Goal: Task Accomplishment & Management: Manage account settings

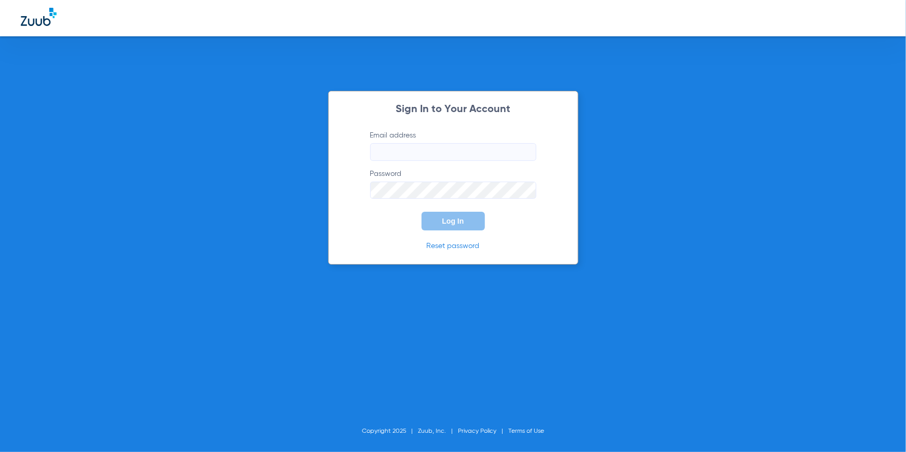
click at [465, 153] on input "Email address" at bounding box center [453, 152] width 166 height 18
type input "[EMAIL_ADDRESS][DOMAIN_NAME]"
click at [469, 222] on button "Log In" at bounding box center [453, 221] width 63 height 19
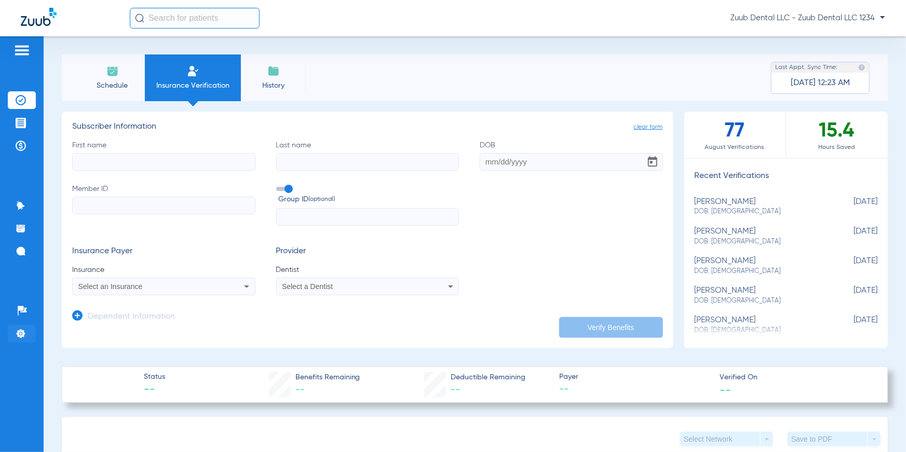
click at [20, 333] on img at bounding box center [21, 334] width 10 height 10
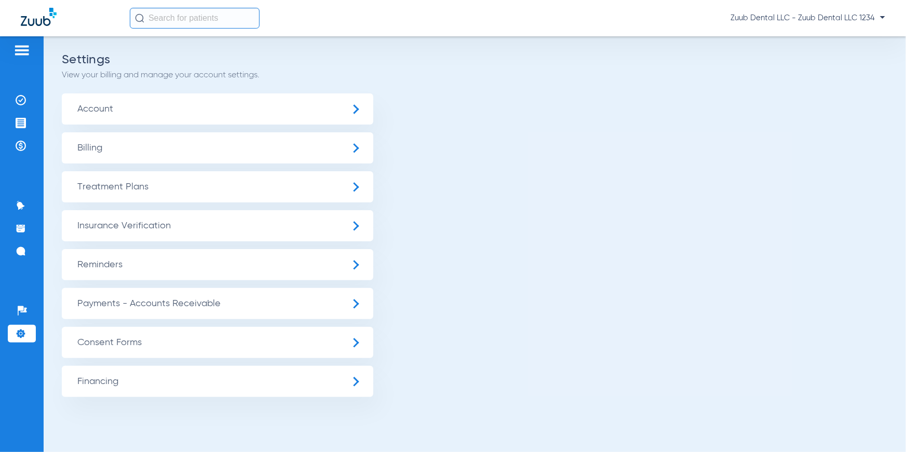
click at [145, 225] on span "Insurance Verification" at bounding box center [217, 225] width 311 height 31
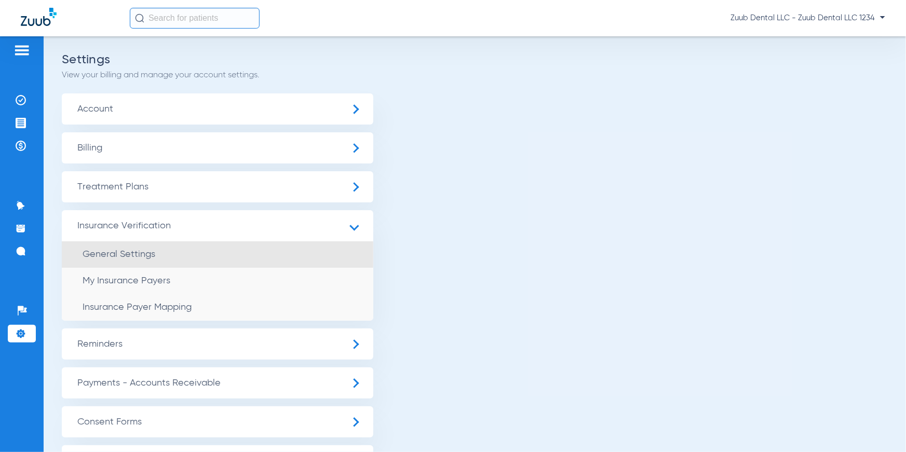
click at [141, 252] on span "General Settings" at bounding box center [119, 254] width 73 height 9
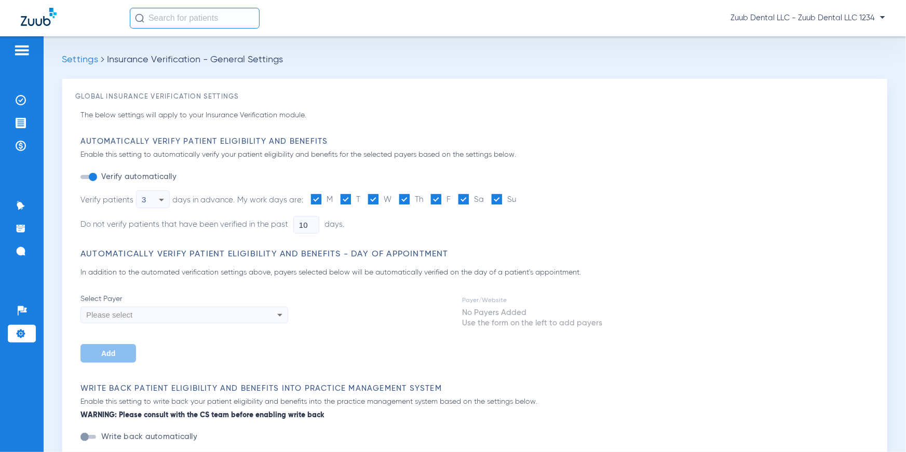
type input "3"
type input "1"
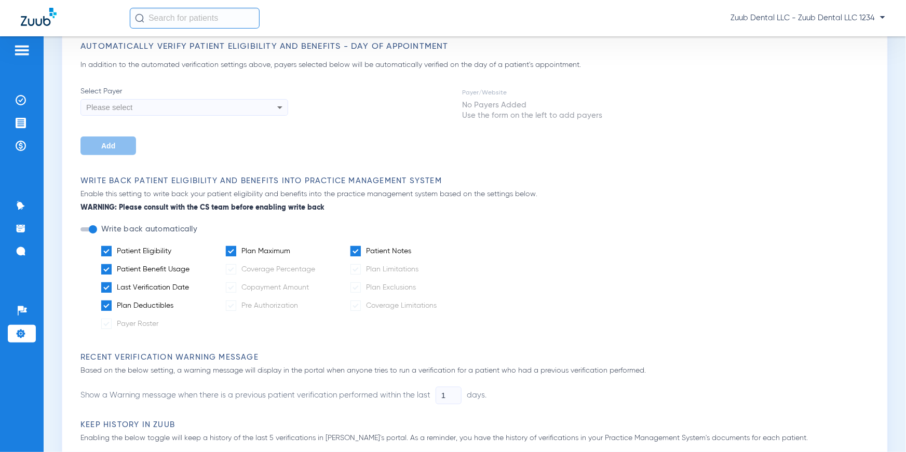
scroll to position [220, 0]
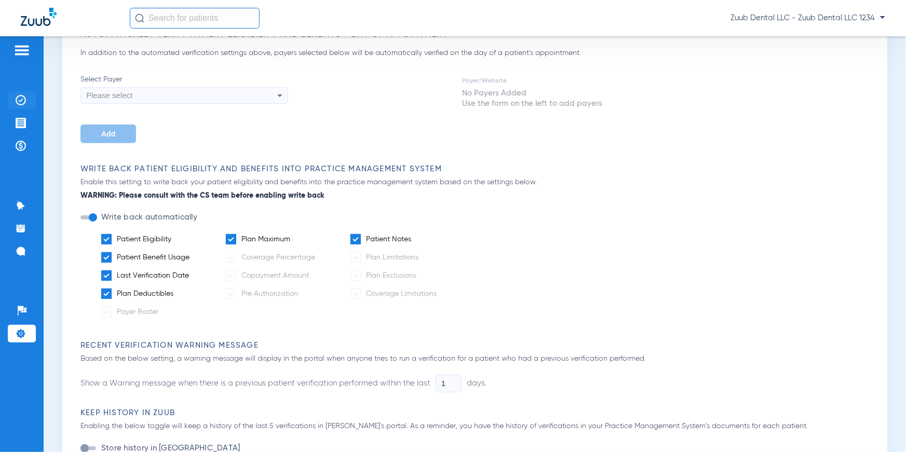
click at [16, 99] on img at bounding box center [21, 100] width 10 height 10
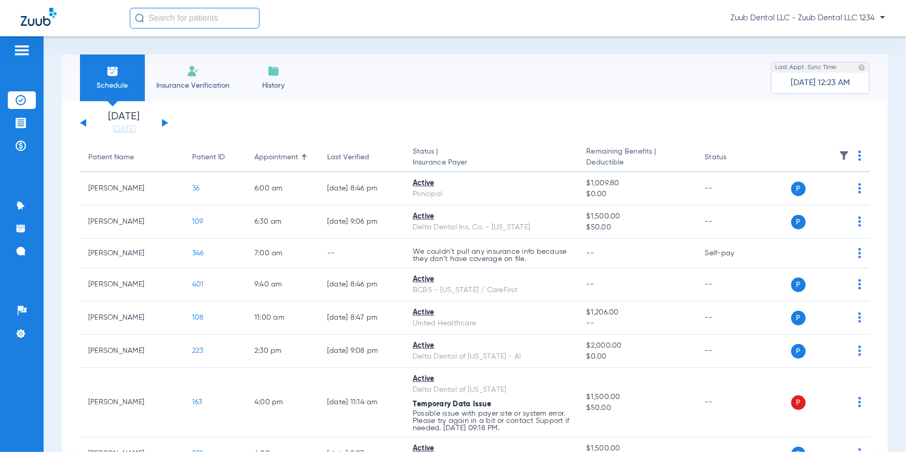
drag, startPoint x: 86, startPoint y: 159, endPoint x: 262, endPoint y: 122, distance: 179.9
click at [262, 122] on app-insurance-verification-schedule-view "[DATE] [DATE] [DATE] [DATE] [DATE] [DATE] [DATE] [DATE] [DATE] [DATE] [DATE] [D…" at bounding box center [475, 456] width 790 height 688
drag, startPoint x: 251, startPoint y: 155, endPoint x: 308, endPoint y: 125, distance: 64.6
click at [308, 125] on app-insurance-verification-schedule-view "[DATE] [DATE] [DATE] [DATE] [DATE] [DATE] [DATE] [DATE] [DATE] [DATE] [DATE] [D…" at bounding box center [475, 456] width 790 height 688
click at [308, 125] on app-single-date-navigator "[DATE] [DATE] [DATE] [DATE] [DATE] [DATE] [DATE] [DATE] [DATE] [DATE] [DATE] [D…" at bounding box center [475, 123] width 790 height 23
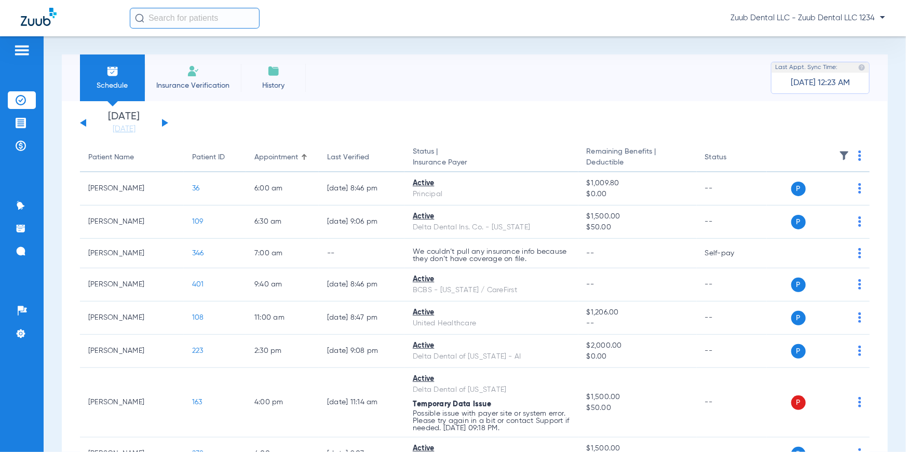
drag, startPoint x: 325, startPoint y: 158, endPoint x: 385, endPoint y: 131, distance: 65.0
click at [385, 131] on app-insurance-verification-schedule-view "[DATE] [DATE] [DATE] [DATE] [DATE] [DATE] [DATE] [DATE] [DATE] [DATE] [DATE] [D…" at bounding box center [475, 456] width 790 height 688
click at [385, 130] on app-single-date-navigator "[DATE] [DATE] [DATE] [DATE] [DATE] [DATE] [DATE] [DATE] [DATE] [DATE] [DATE] [D…" at bounding box center [475, 123] width 790 height 23
drag, startPoint x: 411, startPoint y: 152, endPoint x: 478, endPoint y: 165, distance: 68.2
click at [478, 165] on th "Status | Insurance Payer" at bounding box center [491, 157] width 174 height 29
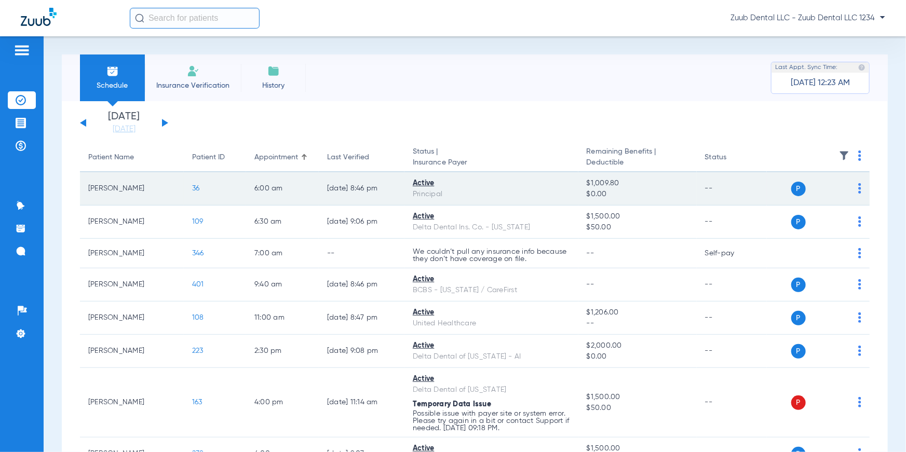
drag, startPoint x: 413, startPoint y: 185, endPoint x: 443, endPoint y: 182, distance: 30.7
click at [443, 182] on div "Active" at bounding box center [491, 183] width 157 height 11
drag, startPoint x: 413, startPoint y: 194, endPoint x: 455, endPoint y: 195, distance: 42.1
click at [455, 195] on div "Principal" at bounding box center [491, 194] width 157 height 11
drag, startPoint x: 586, startPoint y: 183, endPoint x: 640, endPoint y: 193, distance: 54.9
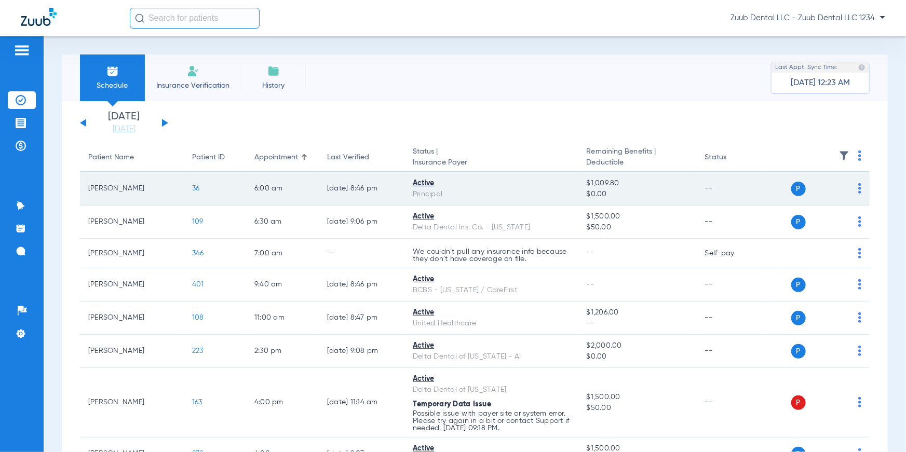
click at [640, 193] on td "$1,009.80 $0.00" at bounding box center [637, 188] width 118 height 33
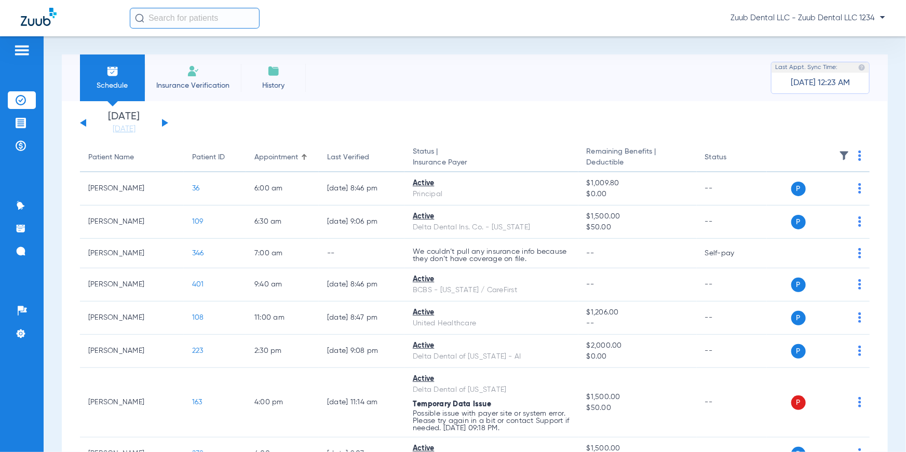
click at [606, 142] on div "[DATE] [DATE] [DATE] [DATE] [DATE] [DATE] [DATE] [DATE] [DATE] [DATE] [DATE] [D…" at bounding box center [475, 455] width 826 height 709
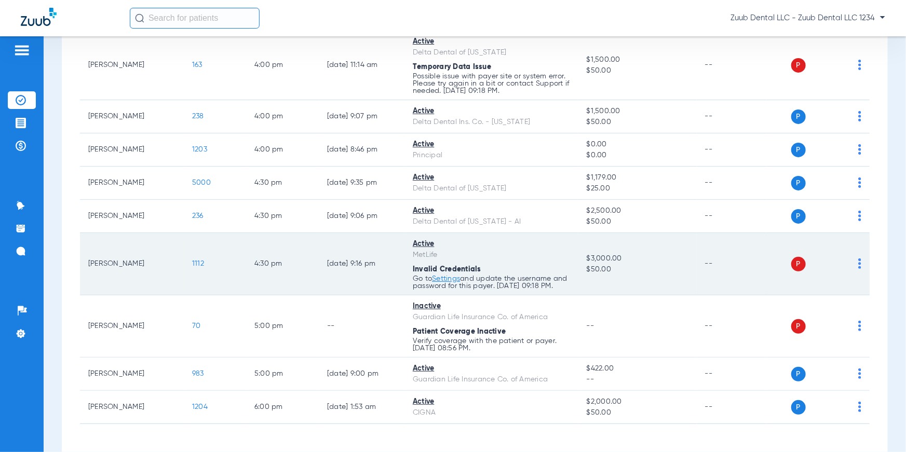
scroll to position [382, 0]
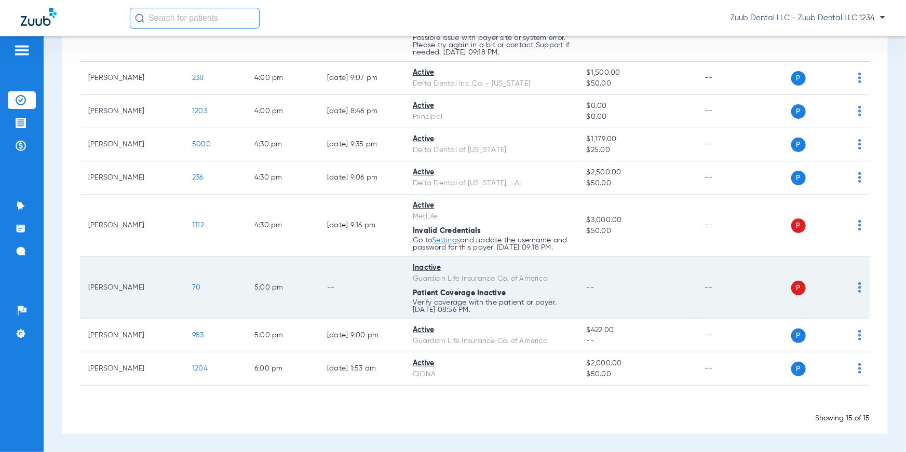
drag, startPoint x: 414, startPoint y: 266, endPoint x: 447, endPoint y: 269, distance: 33.4
click at [447, 269] on td "Inactive Guardian Life Insurance Co. of America Patient Coverage Inactive Verif…" at bounding box center [491, 288] width 174 height 62
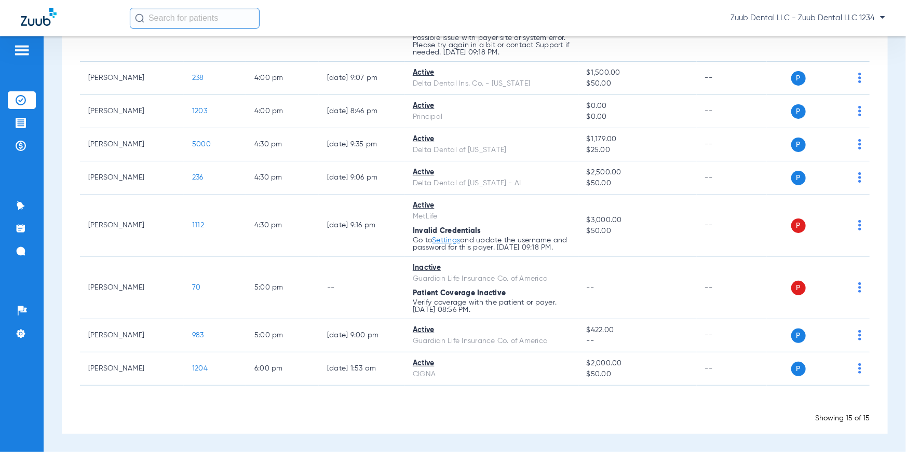
click at [894, 256] on div "Schedule Insurance Verification History Last Appt. Sync Time: 04/29/25 - 12:23 …" at bounding box center [475, 244] width 862 height 416
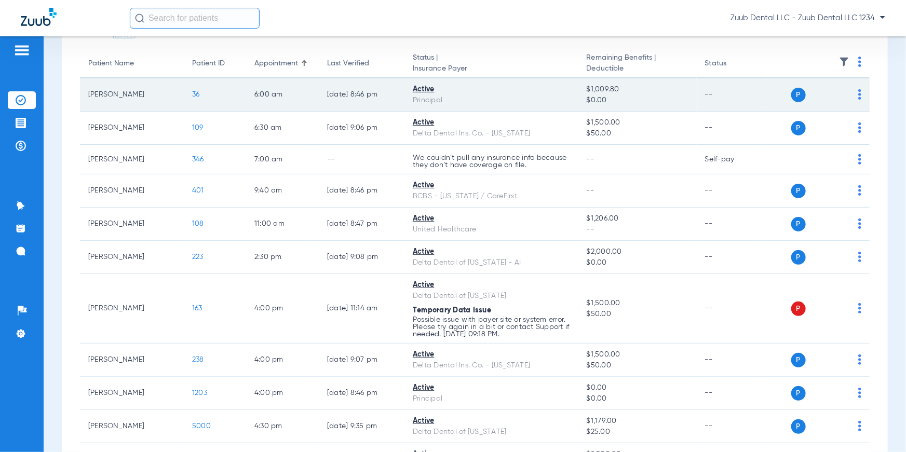
scroll to position [0, 0]
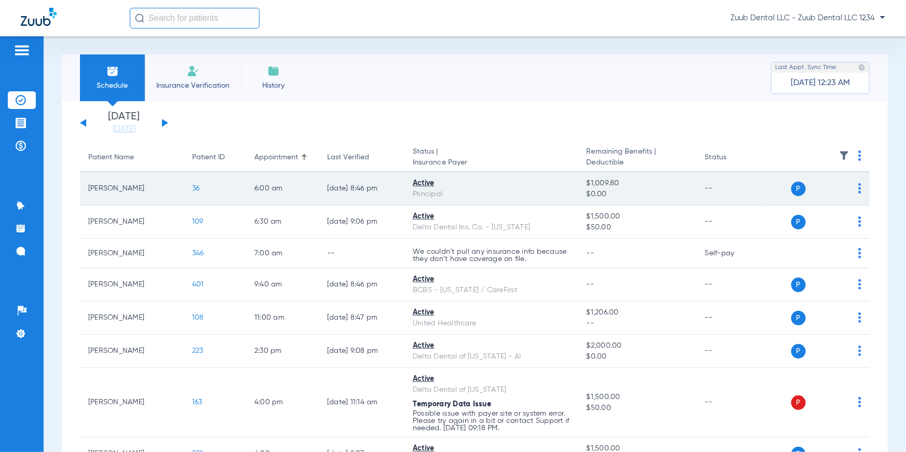
click at [194, 186] on span "36" at bounding box center [196, 188] width 8 height 7
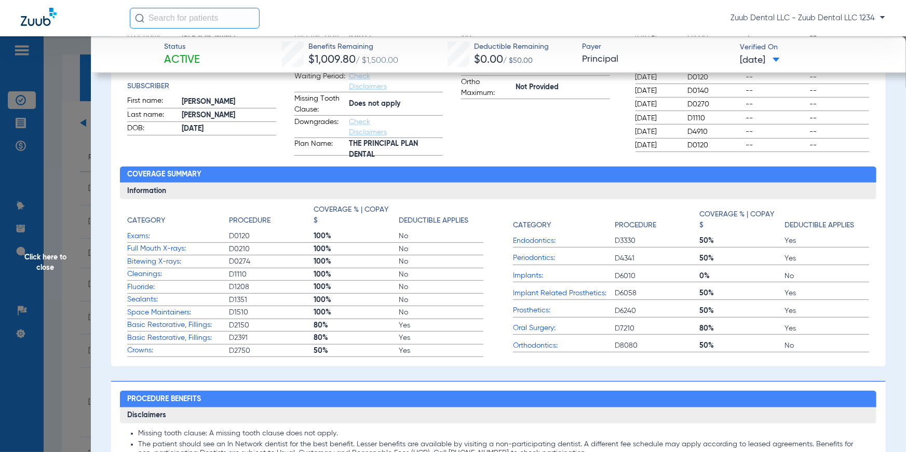
scroll to position [195, 0]
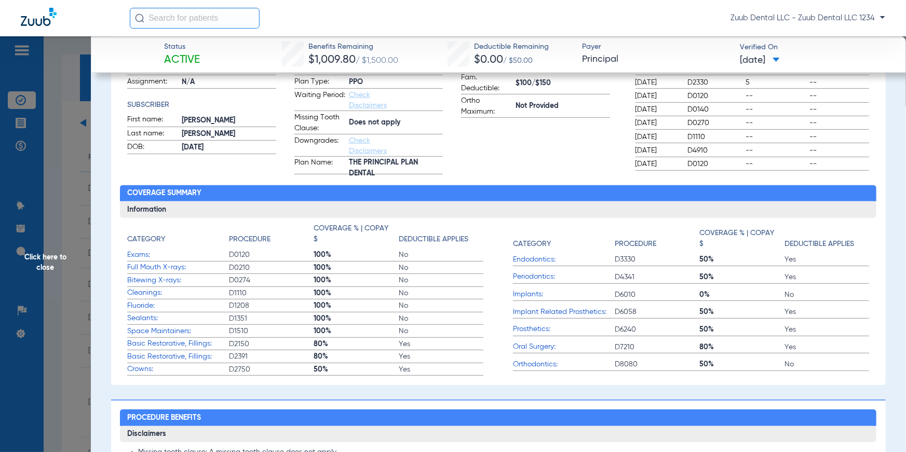
click at [130, 241] on h4 "Category" at bounding box center [146, 239] width 38 height 11
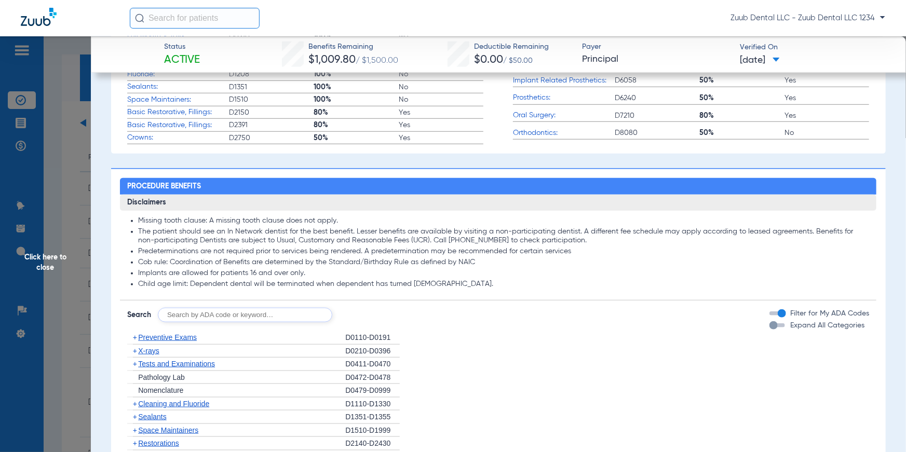
scroll to position [439, 0]
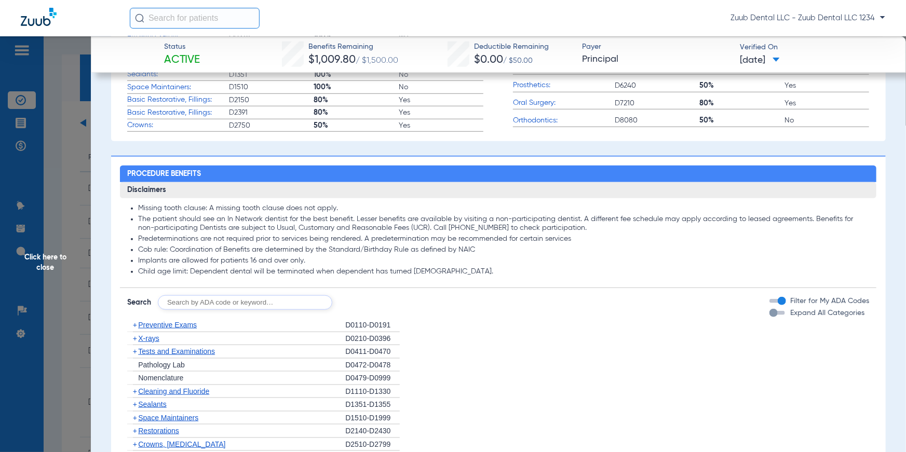
click at [199, 304] on input "text" at bounding box center [245, 302] width 174 height 15
type input "D2330"
click button "Search" at bounding box center [370, 302] width 41 height 15
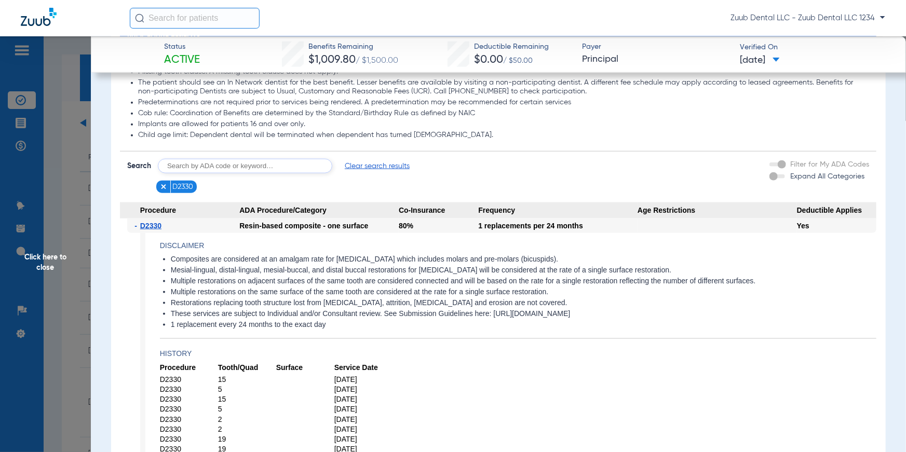
scroll to position [587, 0]
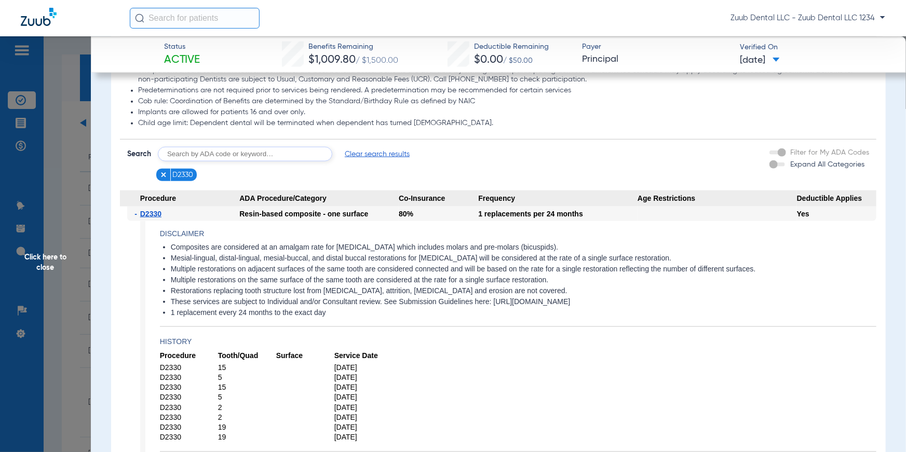
click at [48, 256] on span "Click here to close" at bounding box center [45, 262] width 91 height 452
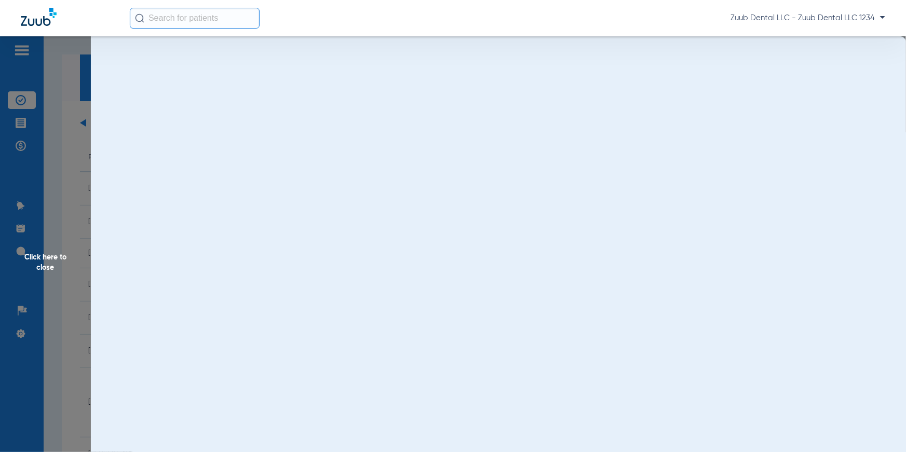
scroll to position [0, 0]
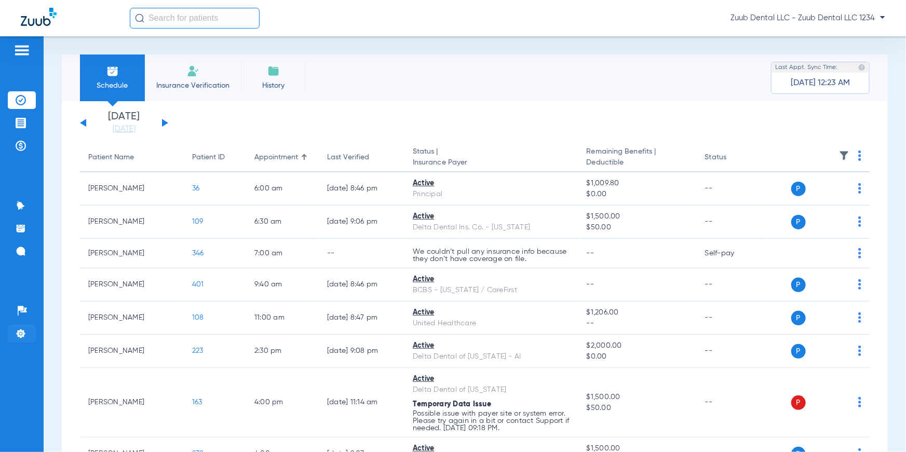
click at [22, 336] on img at bounding box center [21, 334] width 10 height 10
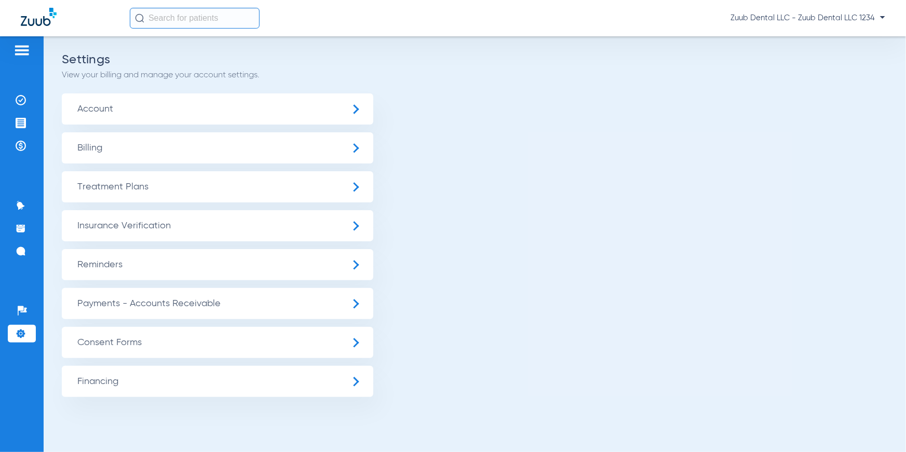
click at [145, 237] on span "Insurance Verification" at bounding box center [217, 225] width 311 height 31
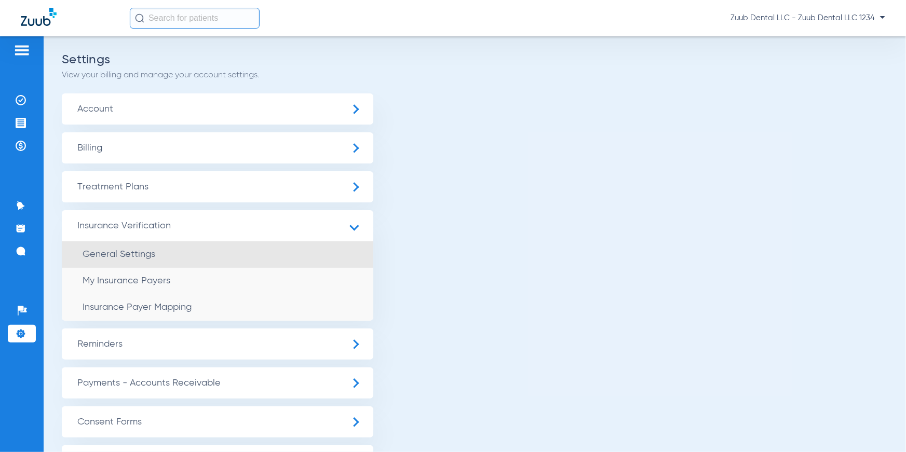
click at [140, 251] on span "General Settings" at bounding box center [119, 254] width 73 height 9
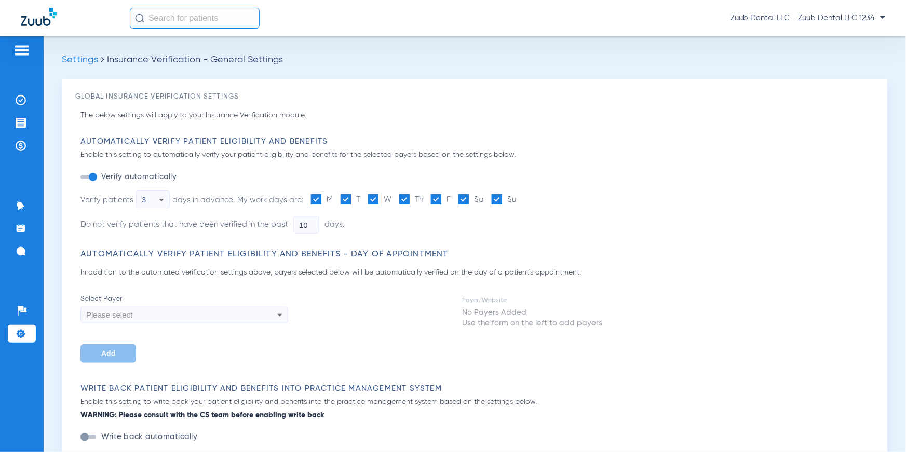
type input "3"
type input "1"
click at [156, 198] on icon at bounding box center [161, 200] width 12 height 12
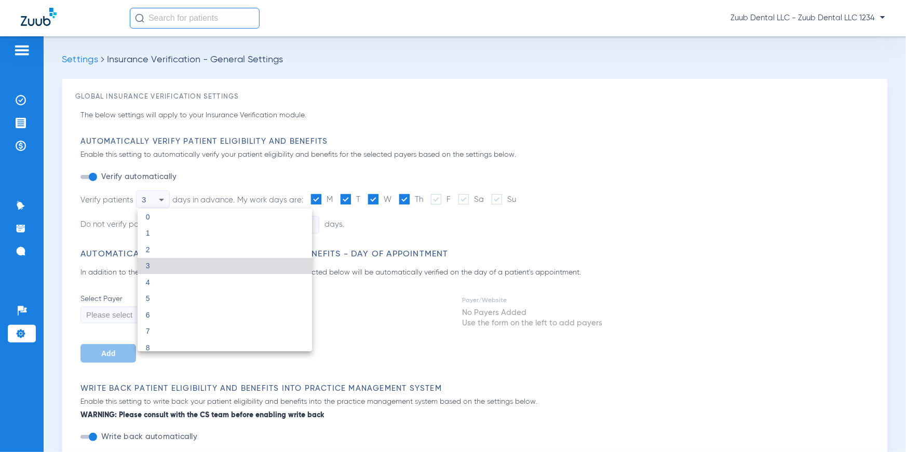
click at [298, 179] on div at bounding box center [453, 226] width 906 height 452
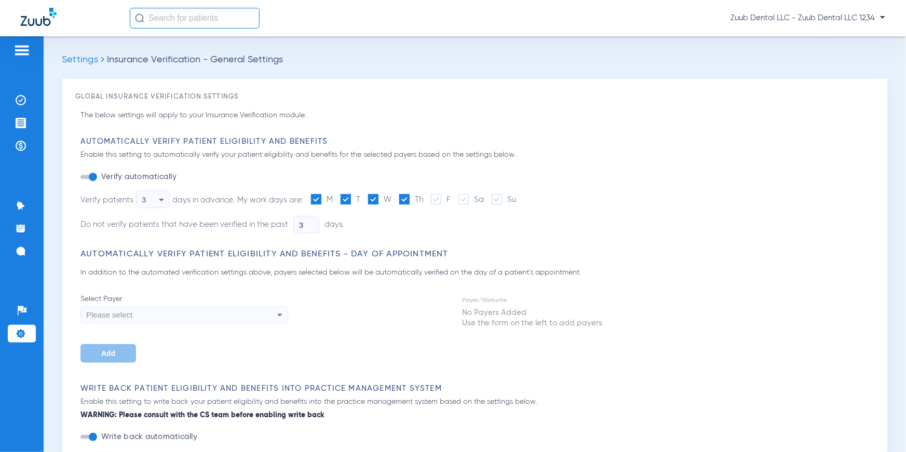
drag, startPoint x: 249, startPoint y: 200, endPoint x: 301, endPoint y: 201, distance: 51.9
click at [301, 201] on span "My work days are:" at bounding box center [270, 200] width 66 height 8
drag, startPoint x: 305, startPoint y: 224, endPoint x: 286, endPoint y: 225, distance: 19.2
click at [286, 225] on li "Do not verify patients that have been verified in the past 3 days." at bounding box center [296, 225] width 433 height 18
click at [303, 224] on input "3" at bounding box center [306, 225] width 26 height 18
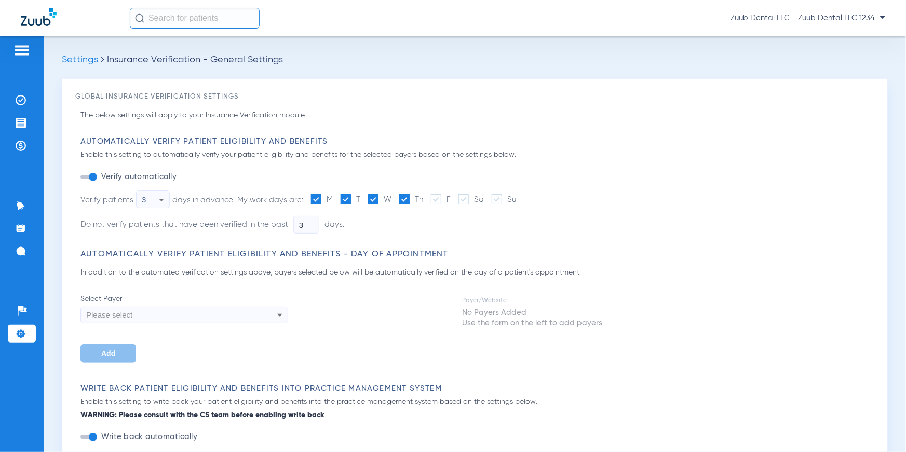
click at [303, 224] on input "3" at bounding box center [306, 225] width 26 height 18
type input "7"
click at [356, 225] on li "Do not verify patients that have been verified in the past Required days." at bounding box center [296, 225] width 433 height 18
click at [296, 224] on input "Required" at bounding box center [306, 225] width 26 height 18
type input "3"
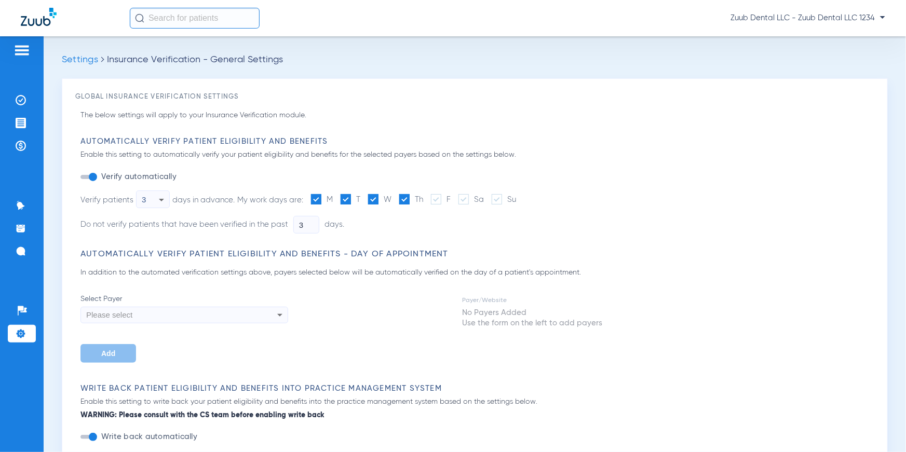
drag, startPoint x: 413, startPoint y: 232, endPoint x: 415, endPoint y: 237, distance: 6.3
click at [414, 232] on li "Do not verify patients that have been verified in the past 3 days." at bounding box center [296, 225] width 433 height 18
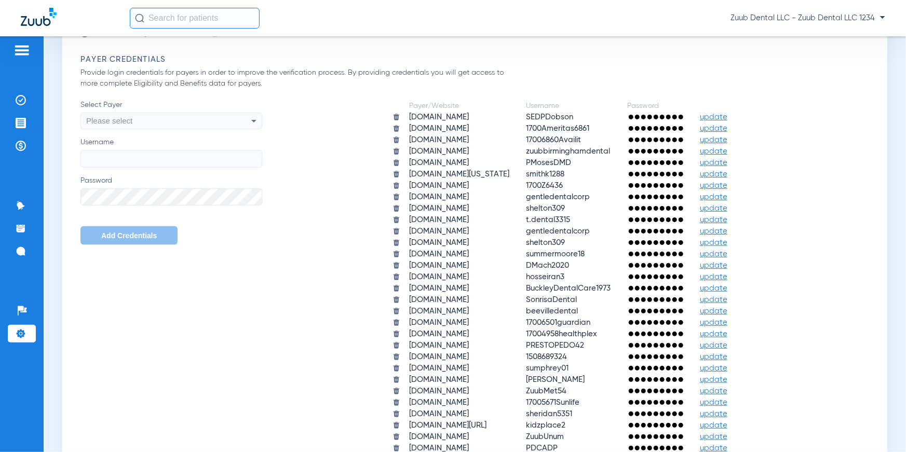
scroll to position [629, 0]
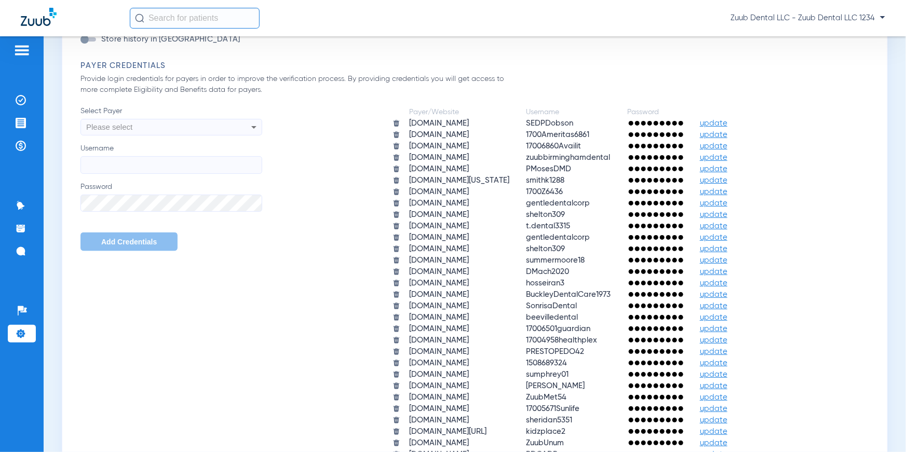
drag, startPoint x: 80, startPoint y: 65, endPoint x: 178, endPoint y: 61, distance: 97.7
click at [178, 61] on h3 "Payer Credentials" at bounding box center [477, 66] width 794 height 10
click at [352, 148] on div "Payer/Website Username Password [DOMAIN_NAME] SEDPDobson update [DOMAIN_NAME] 1…" at bounding box center [568, 283] width 612 height 355
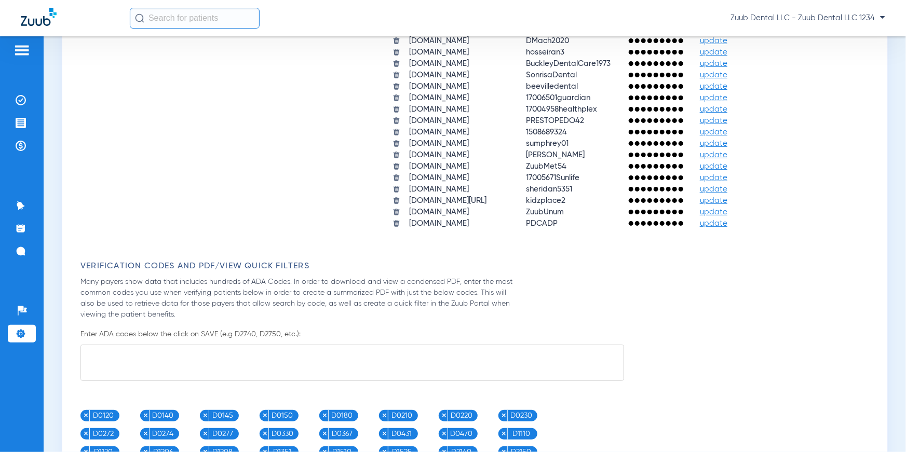
scroll to position [969, 0]
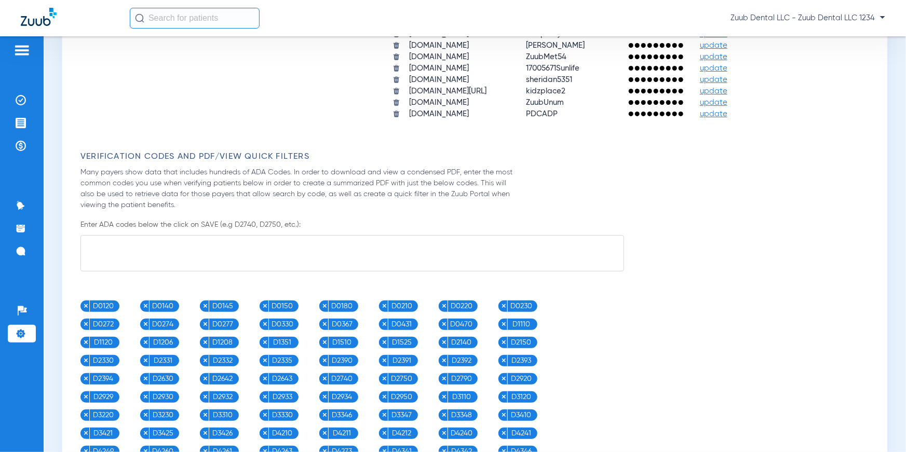
click at [224, 262] on textarea at bounding box center [352, 253] width 544 height 36
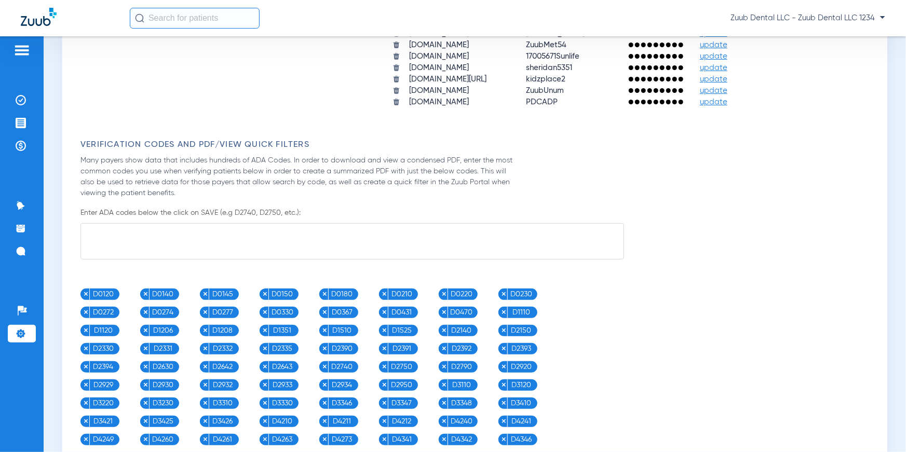
drag, startPoint x: 203, startPoint y: 241, endPoint x: 400, endPoint y: 241, distance: 196.8
click at [400, 241] on textarea at bounding box center [352, 241] width 544 height 36
click at [595, 289] on div "D0120 D0140 D0145 D0150 D0180 D0210 D0220 D0230 D0272 D0274 D0277 D0330 D0367 D…" at bounding box center [352, 431] width 544 height 284
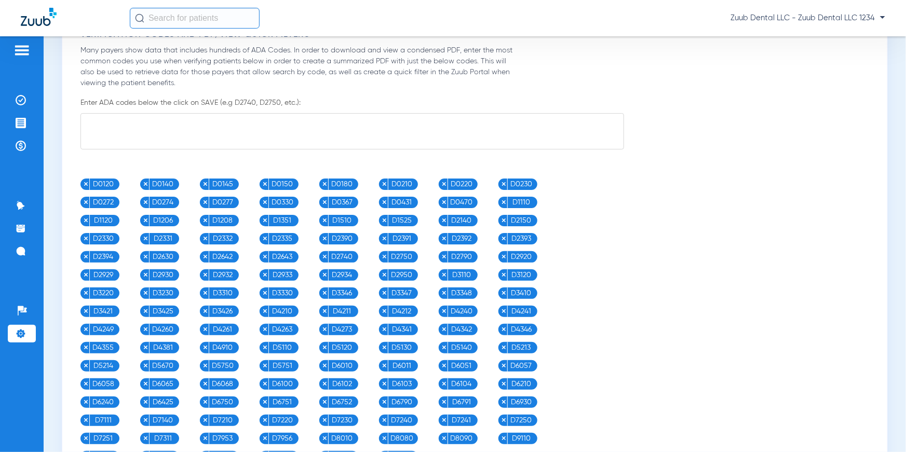
scroll to position [1104, 0]
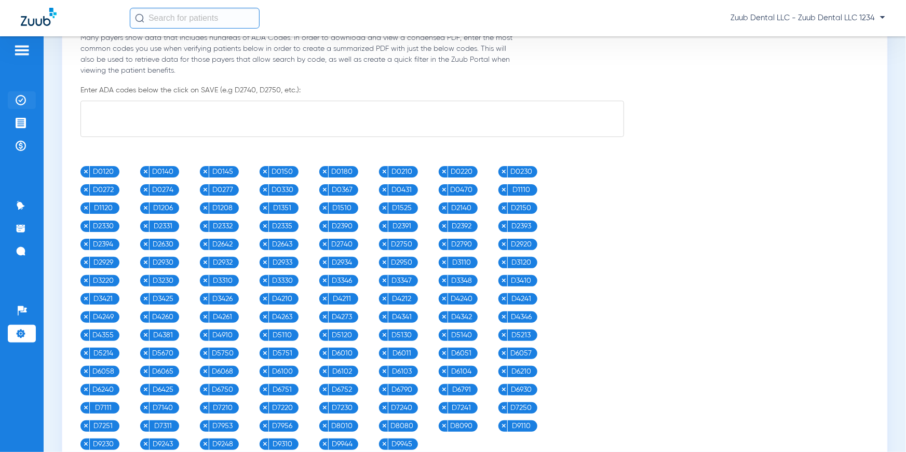
click at [24, 104] on img at bounding box center [21, 100] width 10 height 10
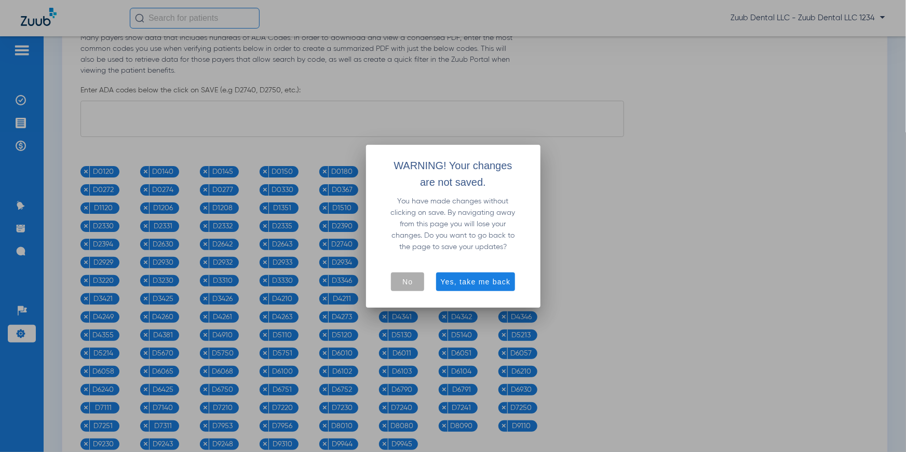
click at [415, 286] on span "button" at bounding box center [407, 281] width 33 height 25
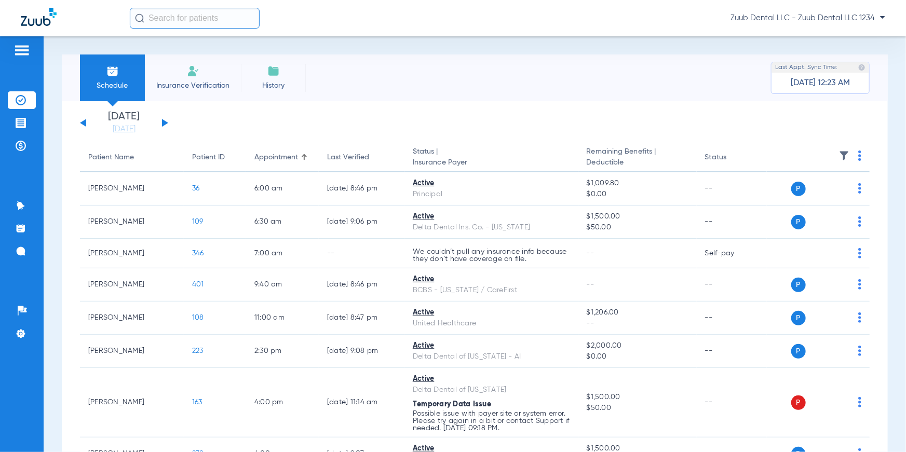
drag, startPoint x: 85, startPoint y: 159, endPoint x: 800, endPoint y: 149, distance: 715.4
click at [800, 149] on tr "Patient Name Patient ID Appointment Last Verified Status | Insurance Payer Rema…" at bounding box center [475, 157] width 790 height 29
click at [858, 155] on img at bounding box center [859, 156] width 3 height 10
click at [763, 143] on div at bounding box center [453, 226] width 906 height 452
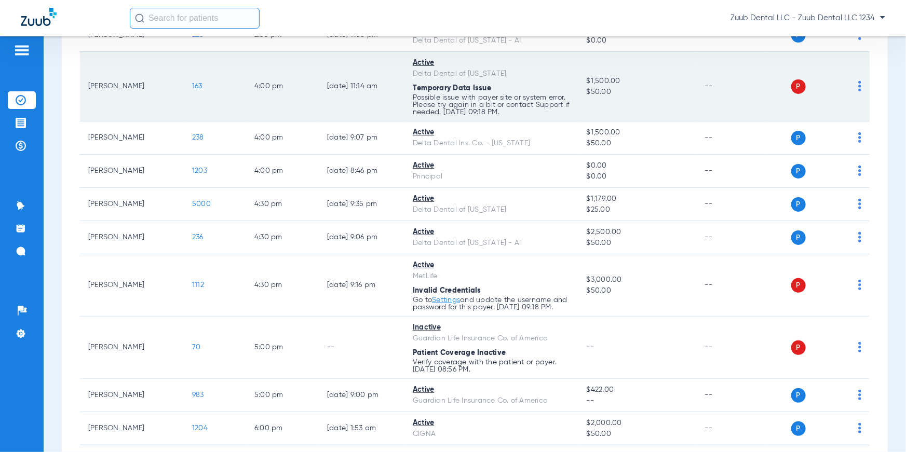
scroll to position [382, 0]
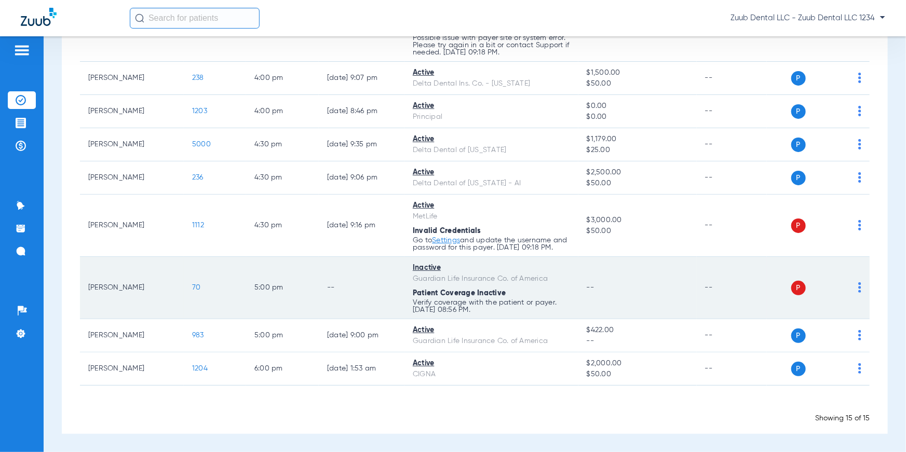
click at [849, 288] on div "P S" at bounding box center [814, 288] width 94 height 15
click at [858, 287] on img at bounding box center [859, 287] width 3 height 10
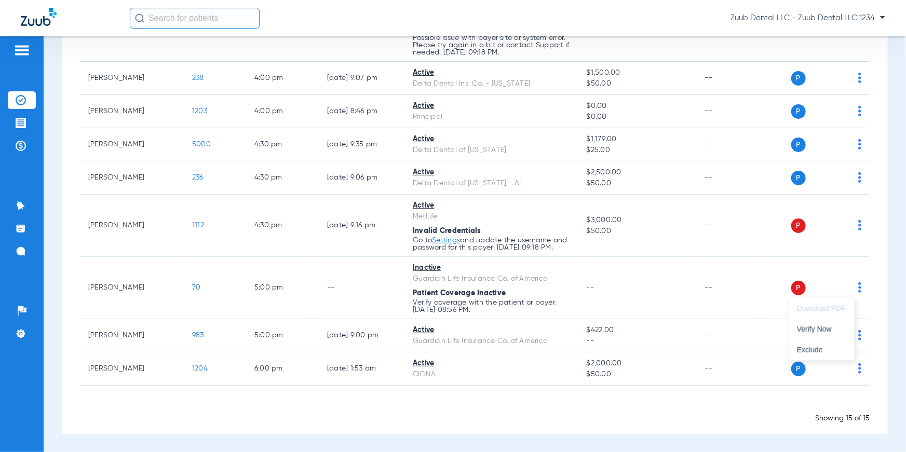
click at [889, 302] on div at bounding box center [453, 226] width 906 height 452
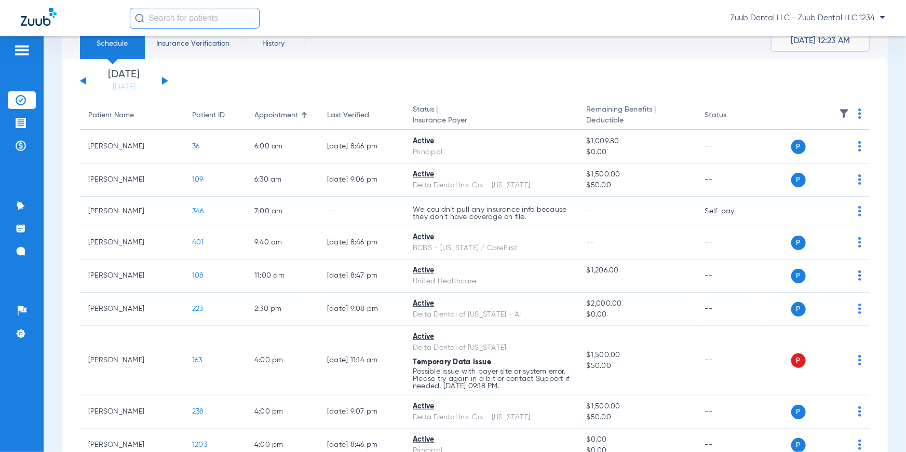
scroll to position [0, 0]
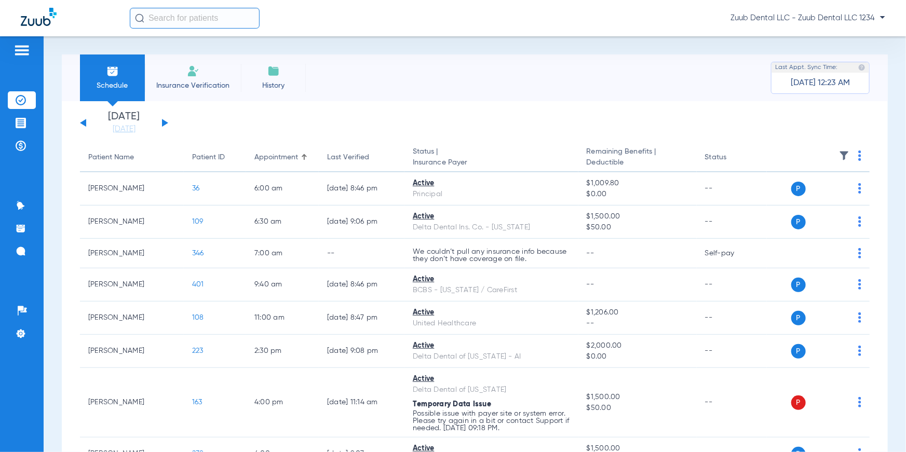
click at [209, 86] on span "Insurance Verification" at bounding box center [193, 85] width 80 height 10
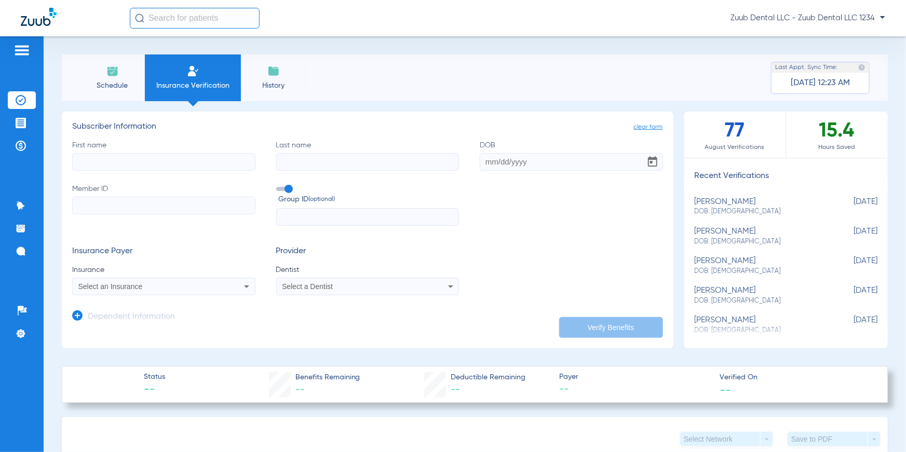
click at [158, 162] on input "First name" at bounding box center [163, 162] width 183 height 18
click at [316, 167] on input "Last name" at bounding box center [367, 162] width 183 height 18
click at [503, 158] on input "DOB" at bounding box center [571, 162] width 183 height 18
click at [203, 206] on input "Member ID" at bounding box center [163, 206] width 183 height 18
click at [294, 216] on input "text" at bounding box center [367, 217] width 183 height 18
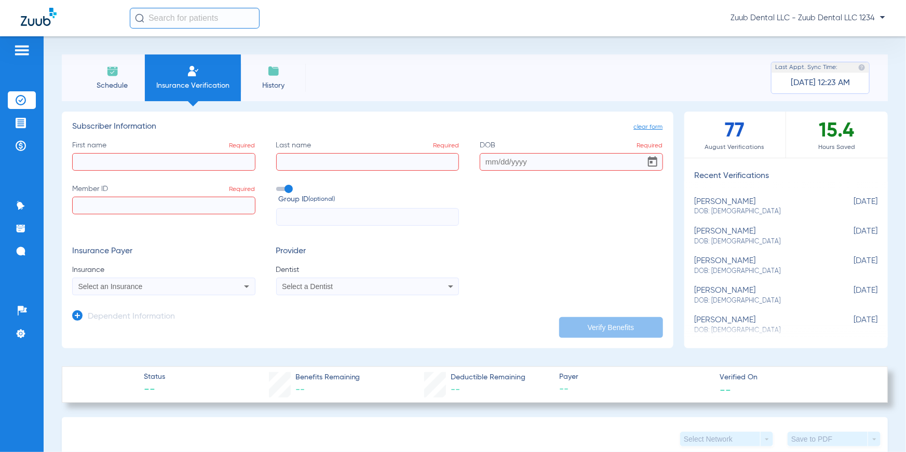
click at [226, 281] on div "Select an Insurance" at bounding box center [164, 286] width 182 height 12
click at [268, 305] on div at bounding box center [453, 226] width 906 height 452
click at [286, 291] on div "Select a Dentist" at bounding box center [368, 286] width 182 height 12
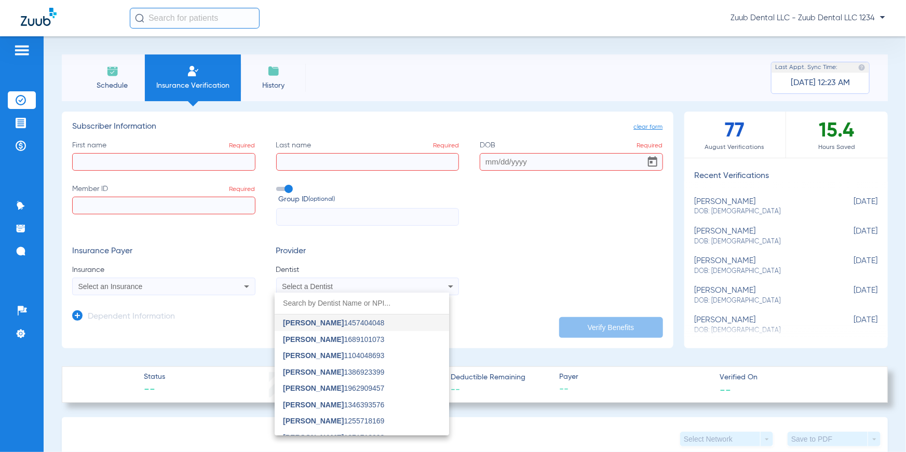
click at [96, 312] on div at bounding box center [453, 226] width 906 height 452
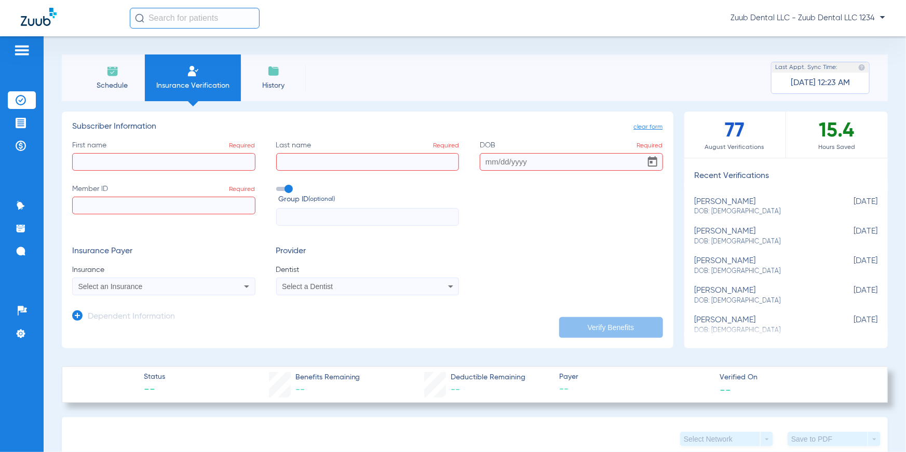
click at [66, 319] on app-manual-verification-form "clear form Subscriber Information First name Required Last name Required DOB Re…" at bounding box center [368, 230] width 612 height 237
click at [82, 315] on icon at bounding box center [77, 315] width 10 height 10
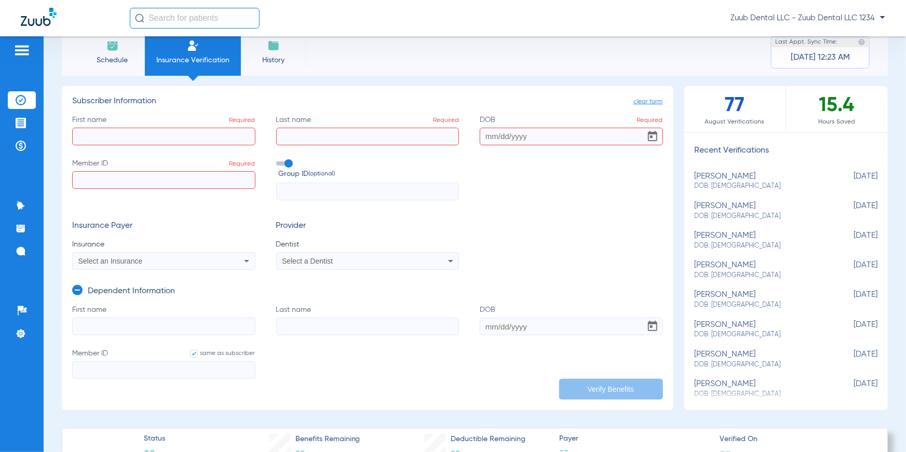
scroll to position [13, 0]
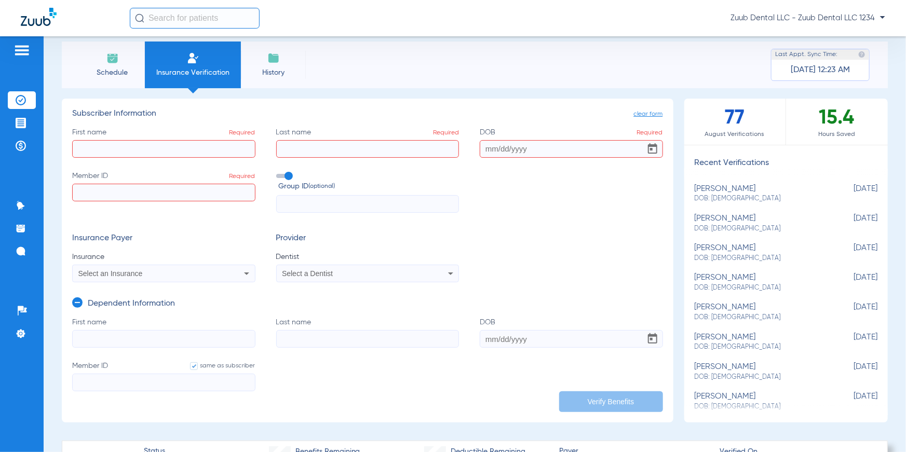
click at [116, 80] on li "Schedule" at bounding box center [112, 65] width 65 height 47
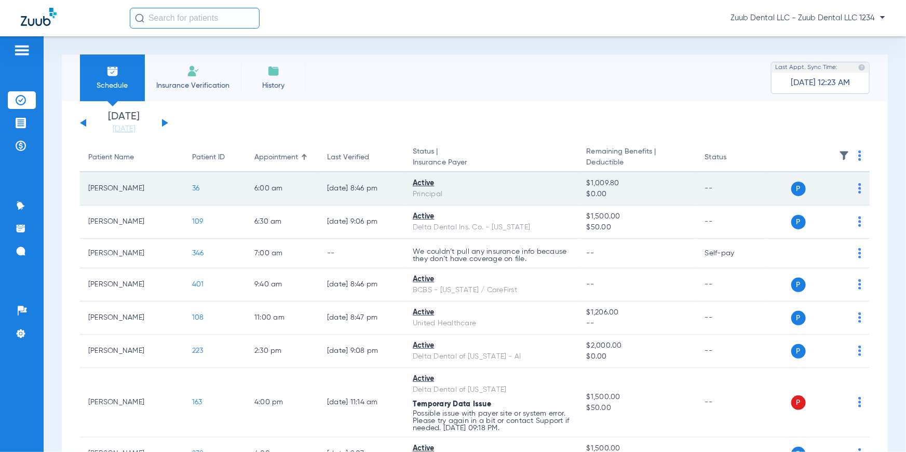
click at [194, 187] on span "36" at bounding box center [196, 188] width 8 height 7
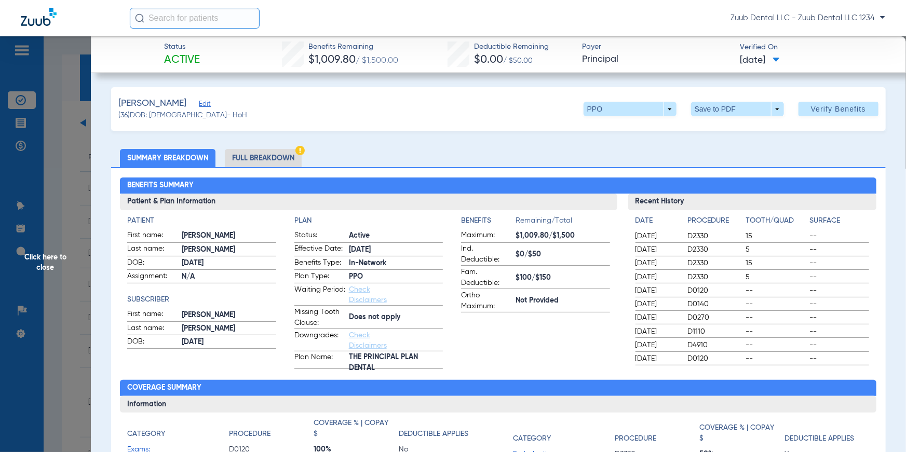
drag, startPoint x: 158, startPoint y: 61, endPoint x: 218, endPoint y: 61, distance: 59.7
click at [218, 61] on div "Status Active Benefits Remaining $1,009.80 / $1,500.00 Deductible Remaining $0.…" at bounding box center [499, 54] width 816 height 36
drag, startPoint x: 270, startPoint y: 55, endPoint x: 395, endPoint y: 57, distance: 125.1
click at [395, 57] on div "Status Active Benefits Remaining $1,009.80 / $1,500.00 Deductible Remaining $0.…" at bounding box center [499, 54] width 816 height 36
drag, startPoint x: 423, startPoint y: 56, endPoint x: 538, endPoint y: 59, distance: 115.3
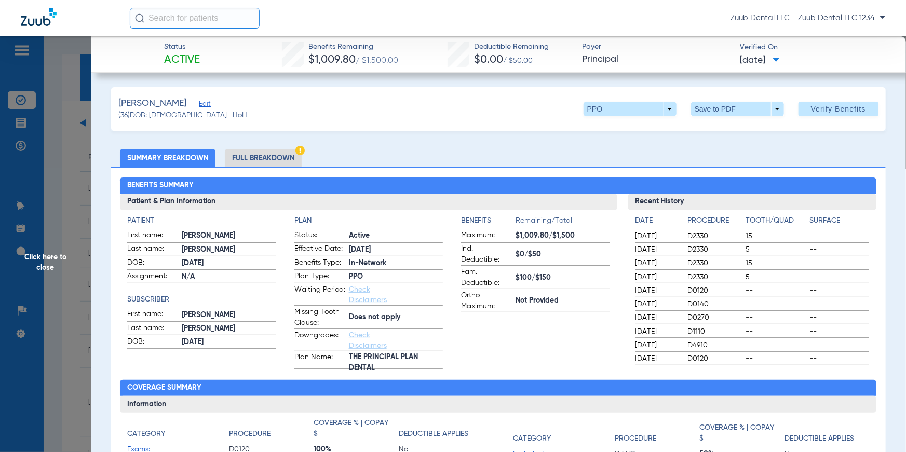
click at [538, 59] on div "Status Active Benefits Remaining $1,009.80 / $1,500.00 Deductible Remaining $0.…" at bounding box center [499, 54] width 816 height 36
drag, startPoint x: 571, startPoint y: 58, endPoint x: 628, endPoint y: 59, distance: 57.1
click at [628, 59] on div "Status Active Benefits Remaining $1,009.80 / $1,500.00 Deductible Remaining $0.…" at bounding box center [499, 54] width 816 height 36
click at [664, 106] on span at bounding box center [630, 109] width 93 height 15
click at [416, 147] on div at bounding box center [453, 226] width 906 height 452
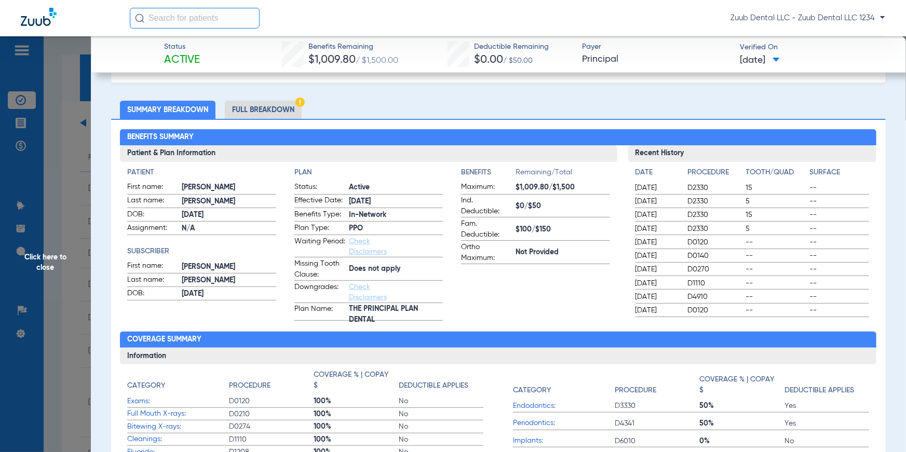
scroll to position [55, 0]
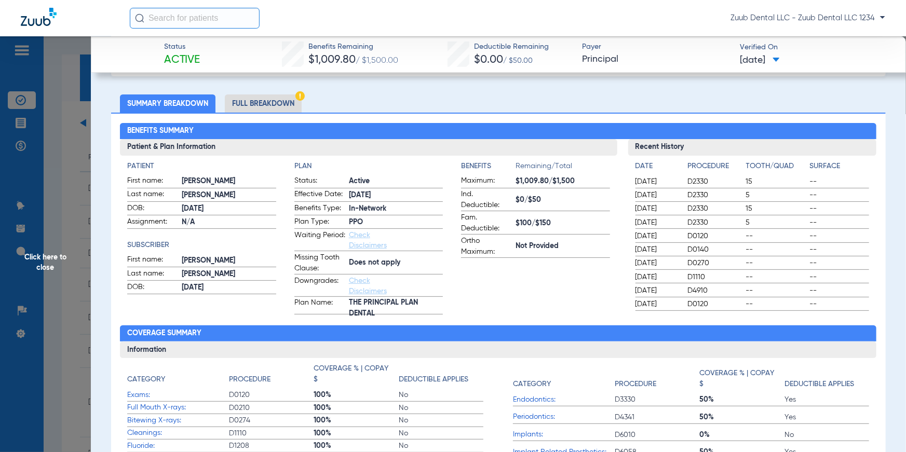
drag, startPoint x: 128, startPoint y: 131, endPoint x: 206, endPoint y: 133, distance: 77.9
click at [206, 133] on h2 "Benefits Summary" at bounding box center [498, 131] width 756 height 17
drag, startPoint x: 128, startPoint y: 163, endPoint x: 173, endPoint y: 160, distance: 45.2
click at [173, 161] on h4 "Patient" at bounding box center [201, 166] width 148 height 11
drag, startPoint x: 128, startPoint y: 243, endPoint x: 166, endPoint y: 242, distance: 38.4
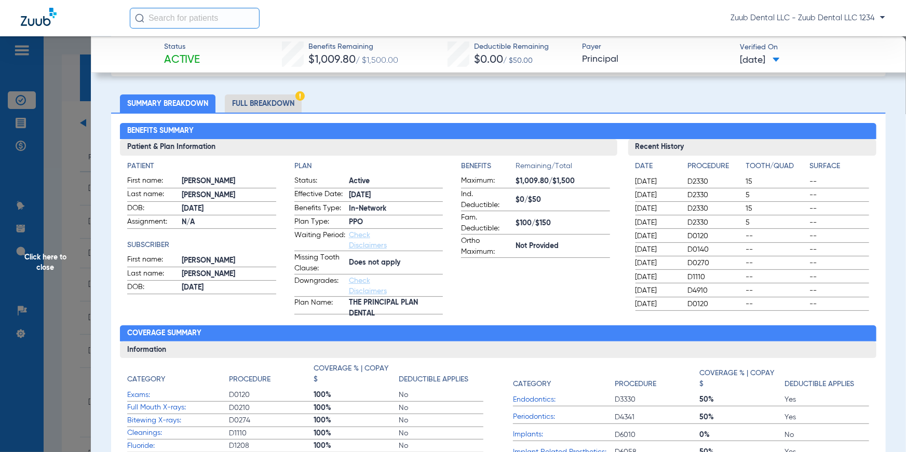
click at [166, 242] on h4 "Subscriber" at bounding box center [201, 245] width 148 height 11
drag, startPoint x: 290, startPoint y: 166, endPoint x: 314, endPoint y: 166, distance: 24.4
click at [314, 166] on app-patient-and-plan-information "Patient First name: [PERSON_NAME] Last name: [PERSON_NAME]: [DEMOGRAPHIC_DATA] …" at bounding box center [368, 238] width 482 height 154
drag, startPoint x: 401, startPoint y: 258, endPoint x: 344, endPoint y: 263, distance: 57.3
click at [344, 263] on label "Missing Tooth Clause: Does not apply" at bounding box center [368, 263] width 148 height 22
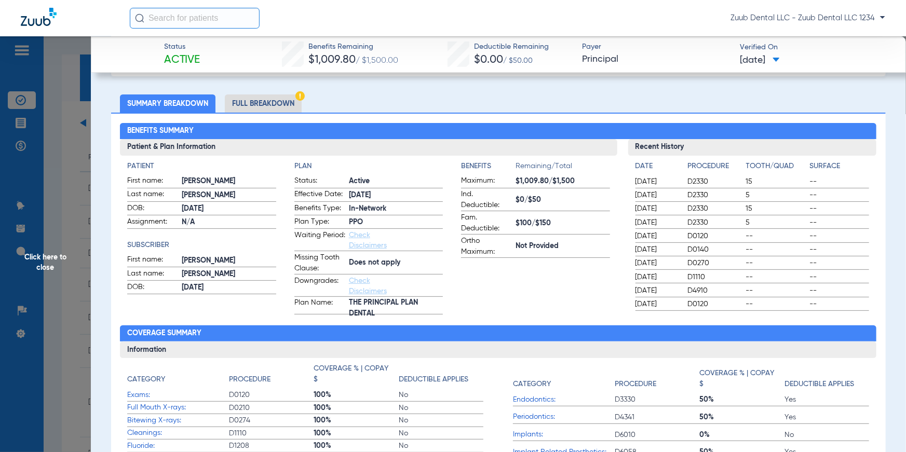
drag, startPoint x: 455, startPoint y: 162, endPoint x: 594, endPoint y: 249, distance: 164.6
click at [594, 249] on app-patient-and-plan-information "Patient First name: [PERSON_NAME] Last name: [PERSON_NAME]: [DEMOGRAPHIC_DATA] …" at bounding box center [368, 238] width 482 height 154
click at [635, 170] on h4 "Date" at bounding box center [657, 166] width 44 height 11
drag, startPoint x: 630, startPoint y: 167, endPoint x: 834, endPoint y: 278, distance: 232.5
click at [834, 278] on div "Date Procedure Tooth/Quad Surface [DATE] D2330 15 -- [DATE] D2330 5 -- [DATE] D…" at bounding box center [752, 233] width 249 height 155
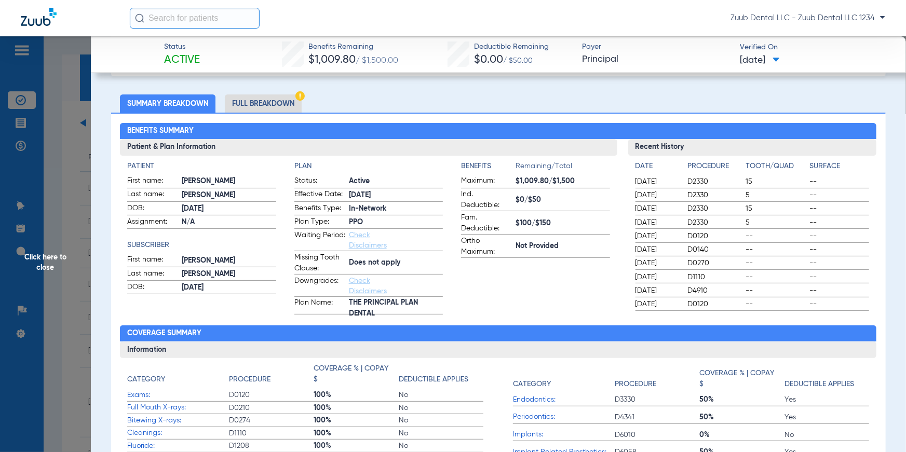
click at [474, 337] on h2 "Coverage Summary" at bounding box center [498, 333] width 756 height 17
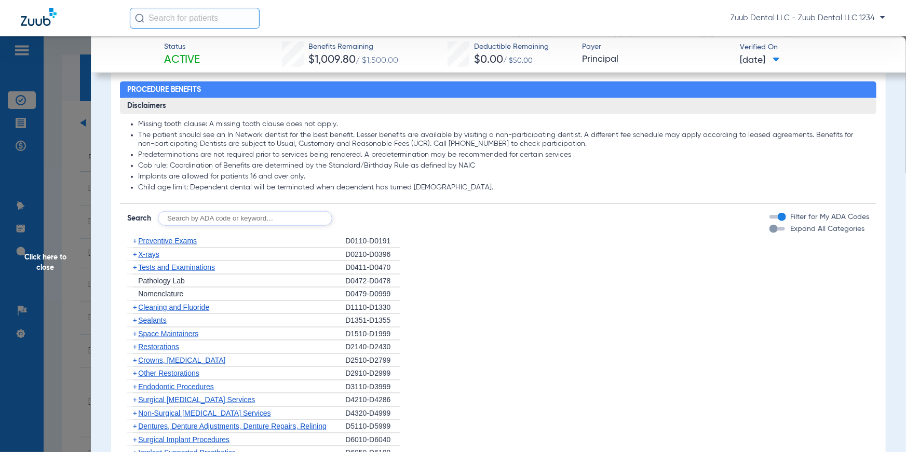
scroll to position [535, 0]
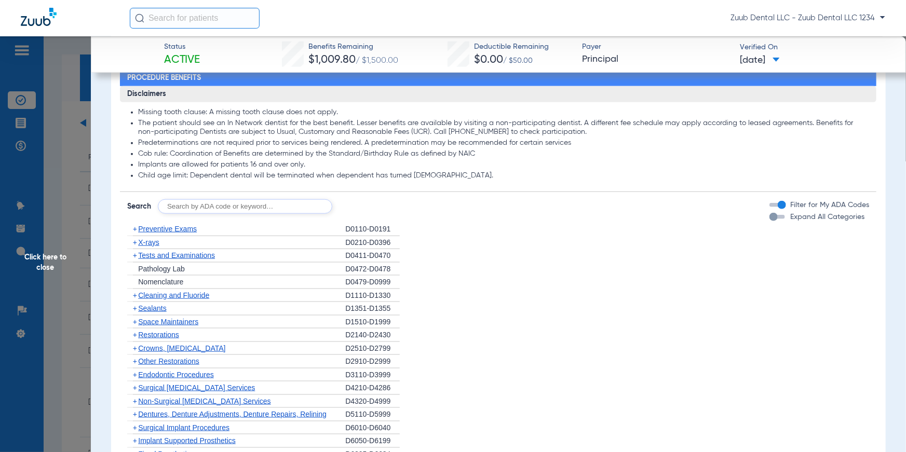
click at [147, 242] on span "X-rays" at bounding box center [148, 242] width 21 height 8
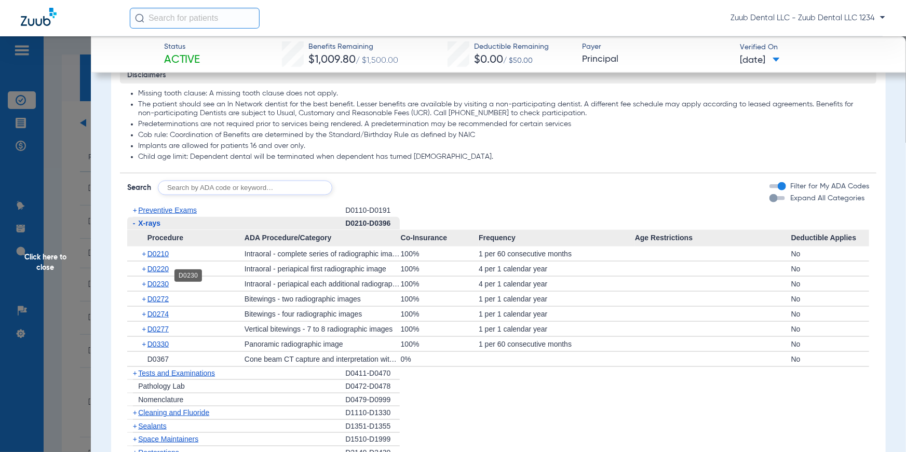
scroll to position [565, 0]
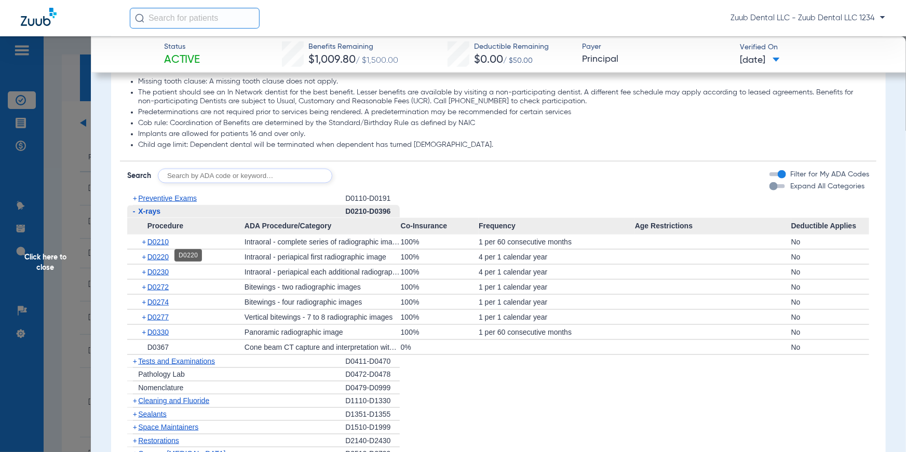
click at [155, 259] on span "D0220" at bounding box center [157, 257] width 21 height 8
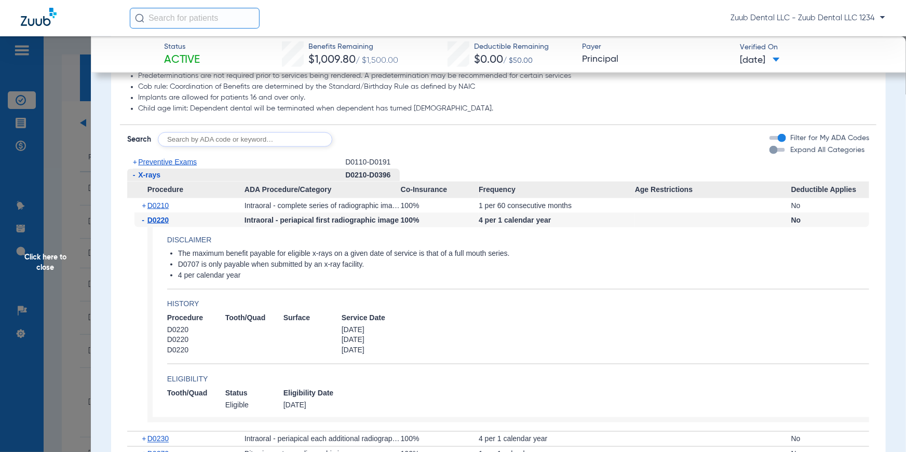
scroll to position [614, 0]
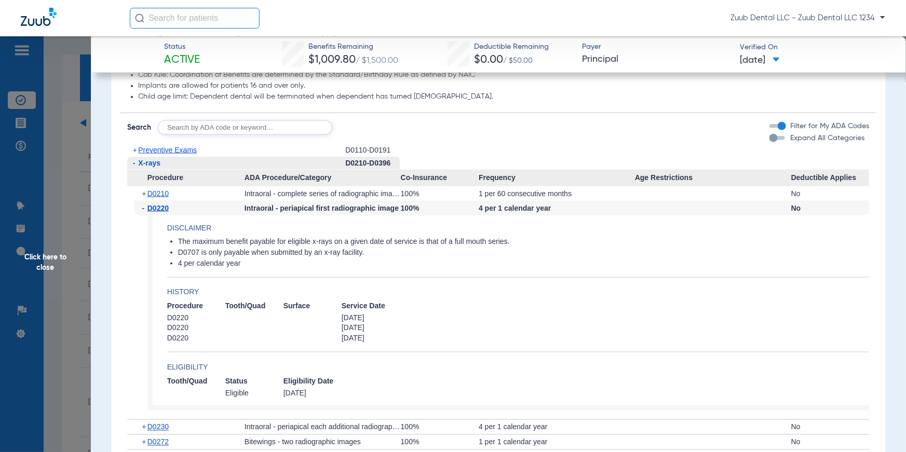
click at [276, 131] on input "text" at bounding box center [245, 127] width 174 height 15
type input "D2330"
click button "Search" at bounding box center [370, 127] width 41 height 15
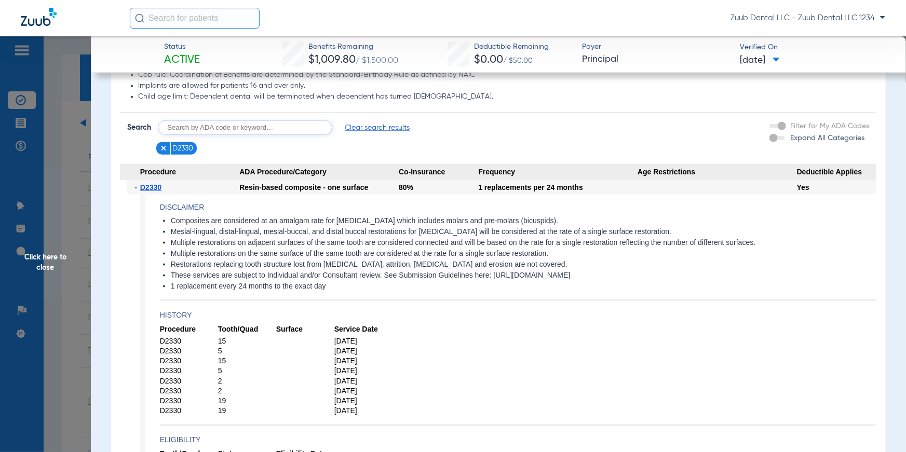
scroll to position [620, 0]
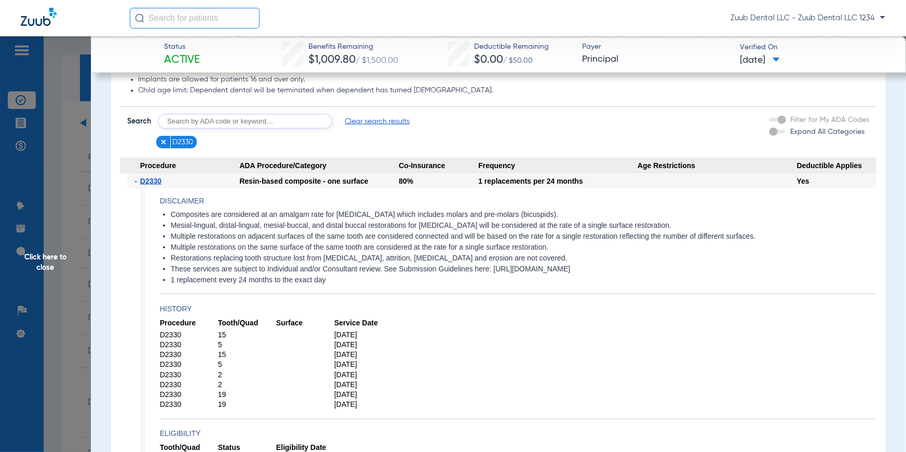
drag, startPoint x: 172, startPoint y: 214, endPoint x: 566, endPoint y: 220, distance: 394.1
click at [566, 220] on ul "Composites are considered at an amalgam rate for [MEDICAL_DATA] which includes …" at bounding box center [518, 247] width 716 height 75
click at [527, 289] on app-disclaimers "Composites are considered at an amalgam rate for [MEDICAL_DATA] which includes …" at bounding box center [518, 252] width 716 height 84
drag, startPoint x: 343, startPoint y: 279, endPoint x: 164, endPoint y: 210, distance: 192.6
click at [164, 210] on ul "Composites are considered at an amalgam rate for [MEDICAL_DATA] which includes …" at bounding box center [518, 247] width 716 height 75
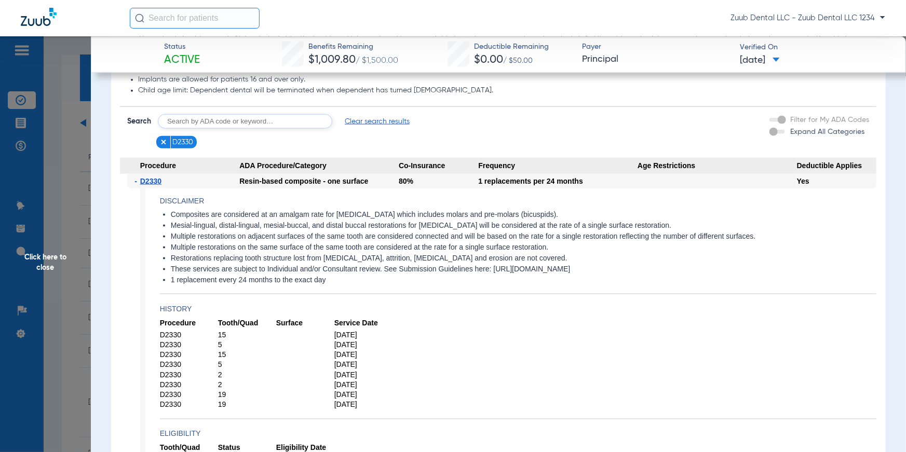
click at [428, 323] on app-history "Procedure Tooth/Quad Surface Service Date D2330 15 [DATE] D2330 5 [DATE] D2330 …" at bounding box center [518, 368] width 716 height 101
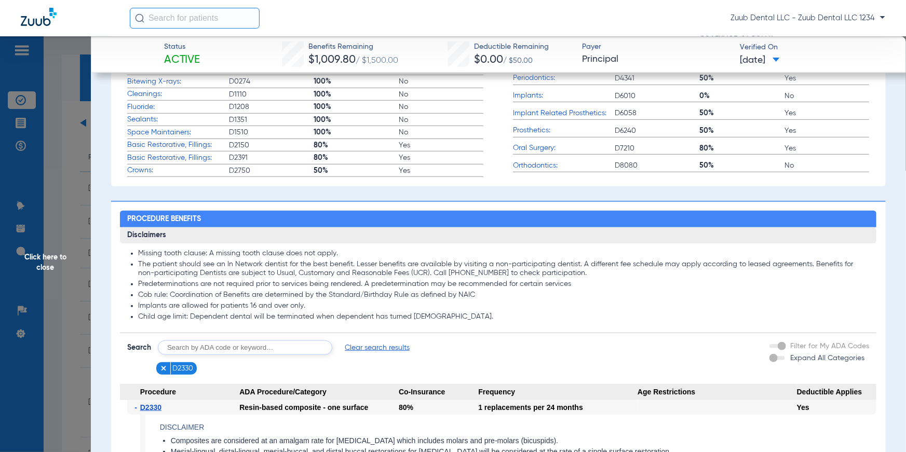
scroll to position [235, 0]
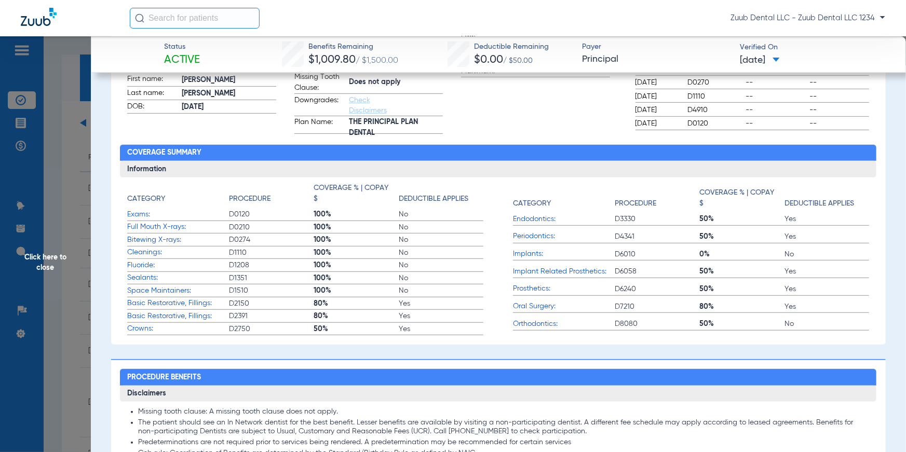
click at [473, 10] on div "Zuub Dental LLC - Zuub Dental LLC 1234" at bounding box center [507, 18] width 755 height 21
